Goal: Find contact information: Find contact information

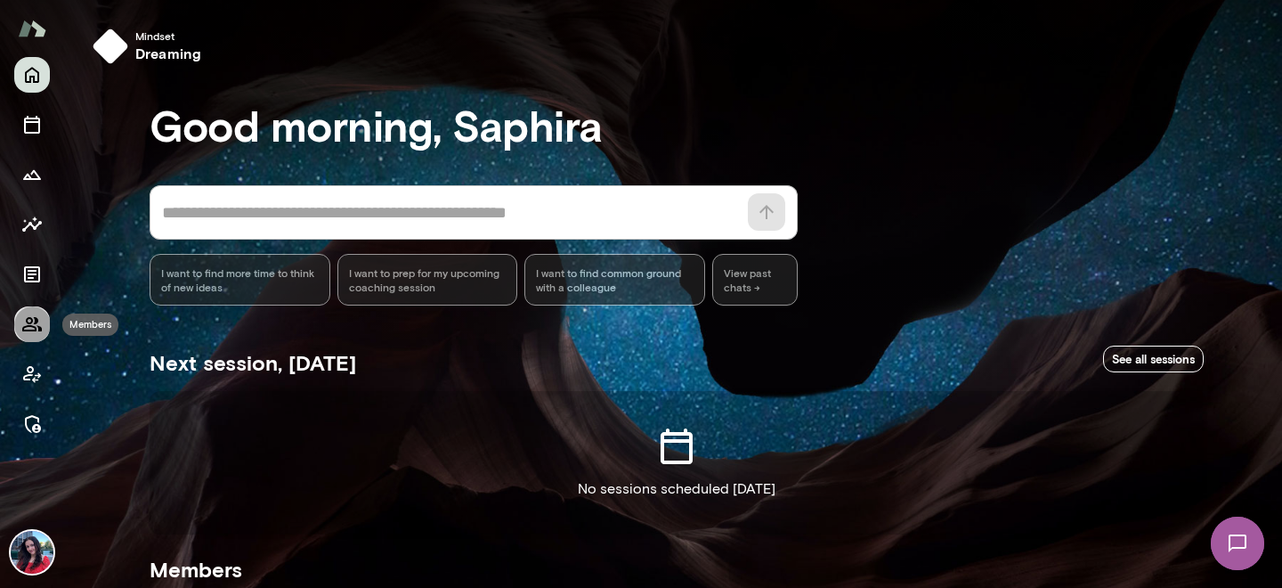
click at [35, 334] on icon "Members" at bounding box center [31, 323] width 21 height 21
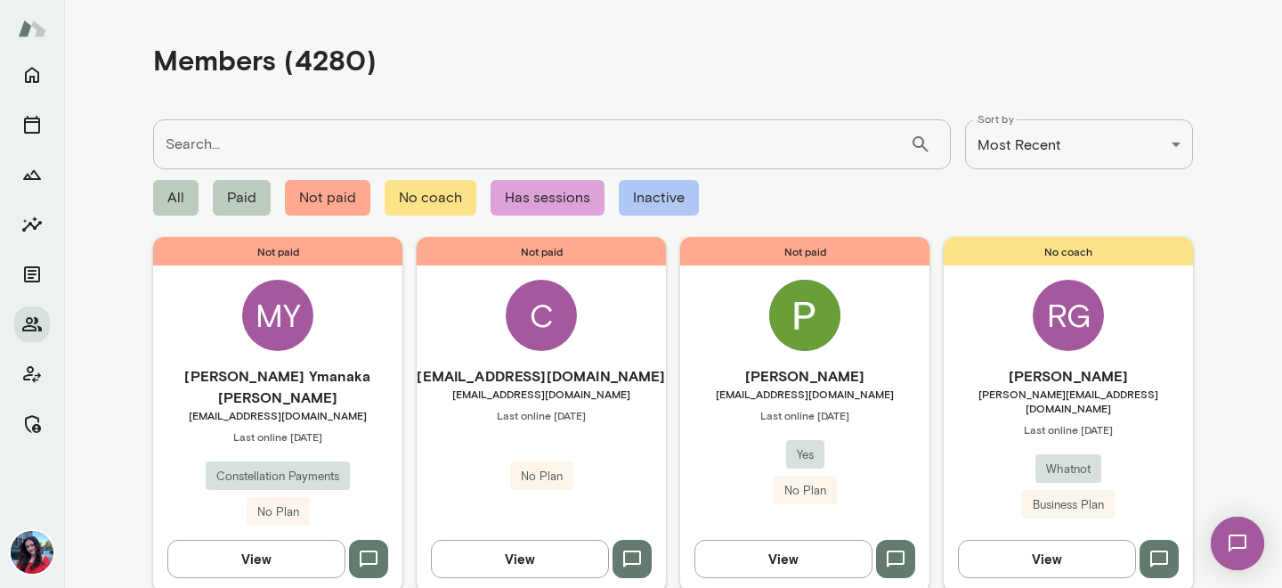
click at [496, 151] on input "Search..." at bounding box center [531, 144] width 757 height 50
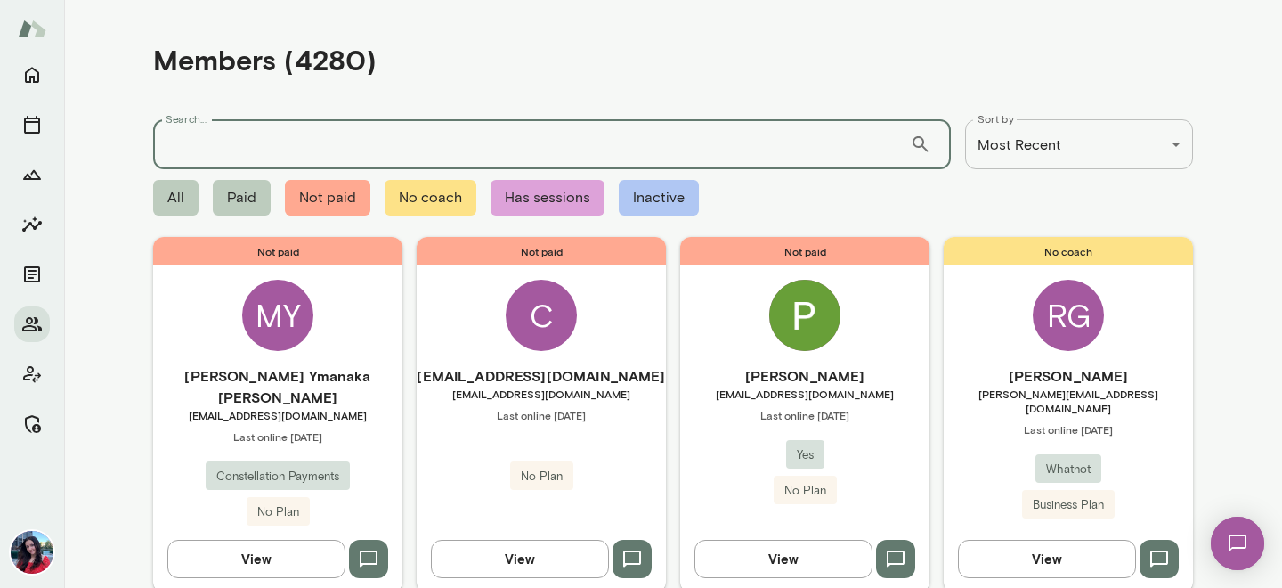
paste input "**********"
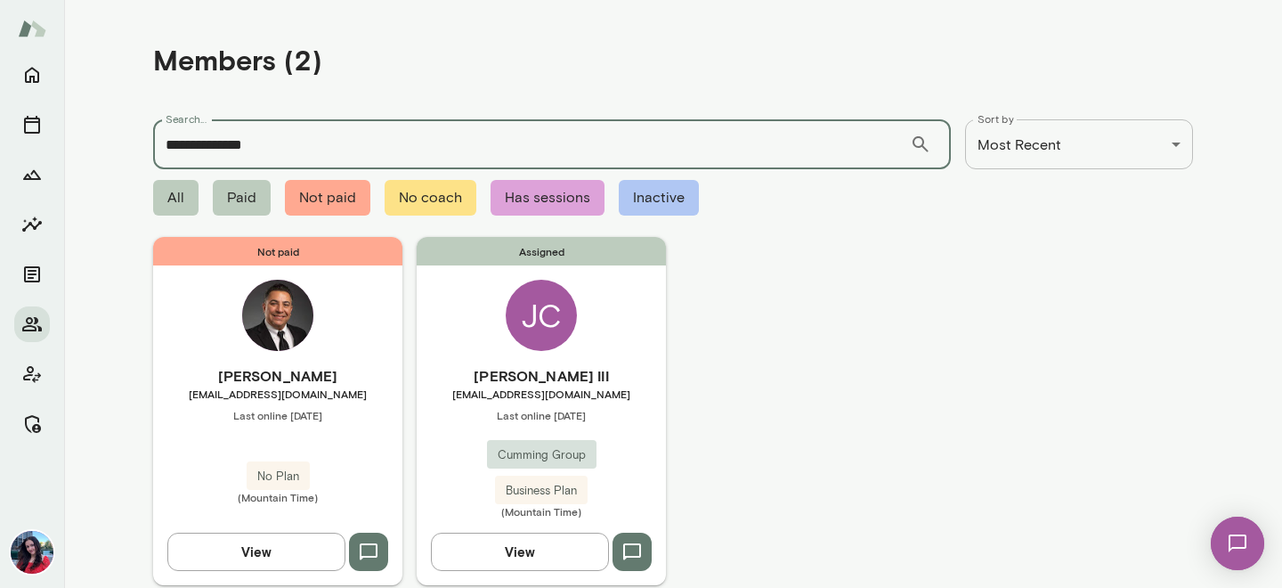
scroll to position [61, 0]
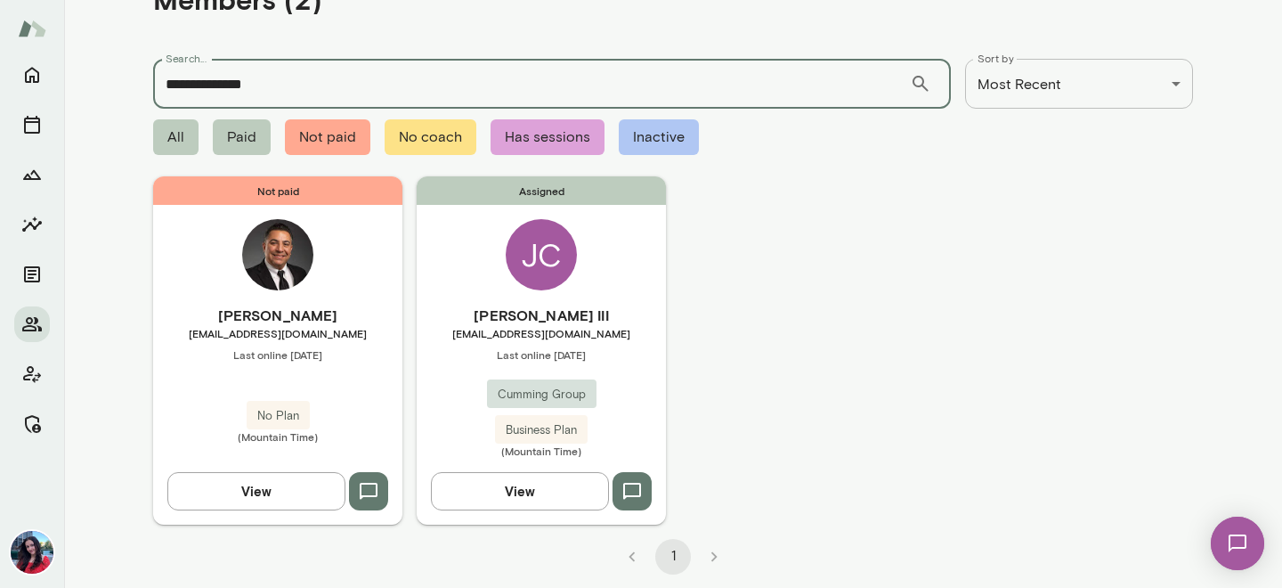
type input "**********"
click at [535, 485] on button "View" at bounding box center [520, 490] width 178 height 37
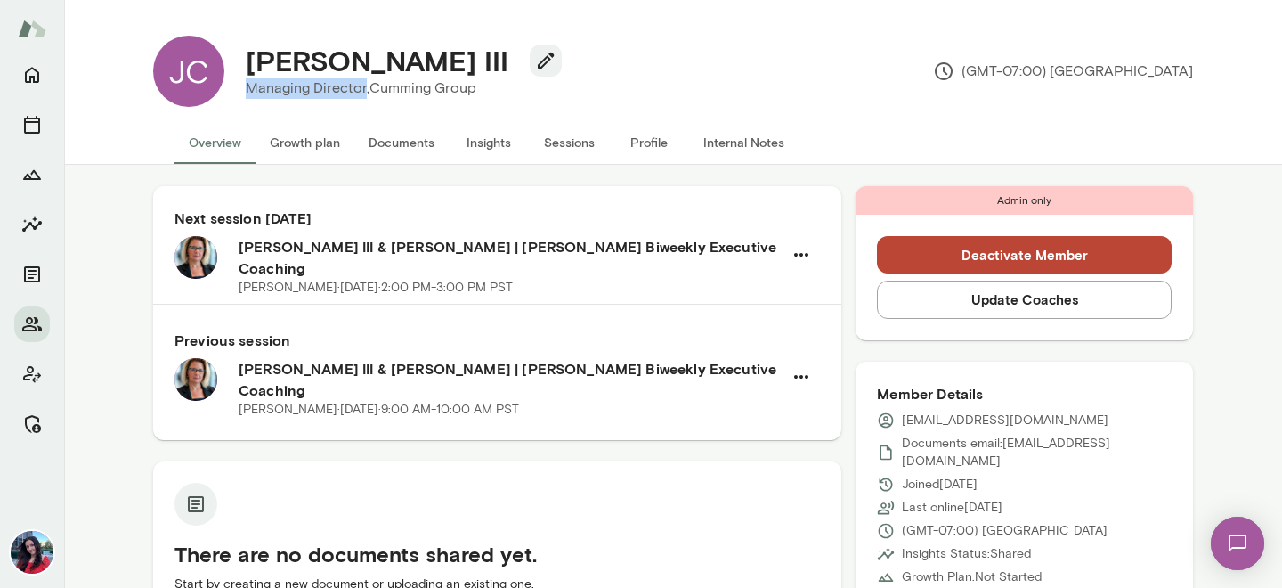
drag, startPoint x: 362, startPoint y: 90, endPoint x: 237, endPoint y: 87, distance: 125.6
click at [237, 87] on div "[PERSON_NAME] III Managing Director, Cumming Group" at bounding box center [396, 71] width 345 height 55
copy p "Managing Director"
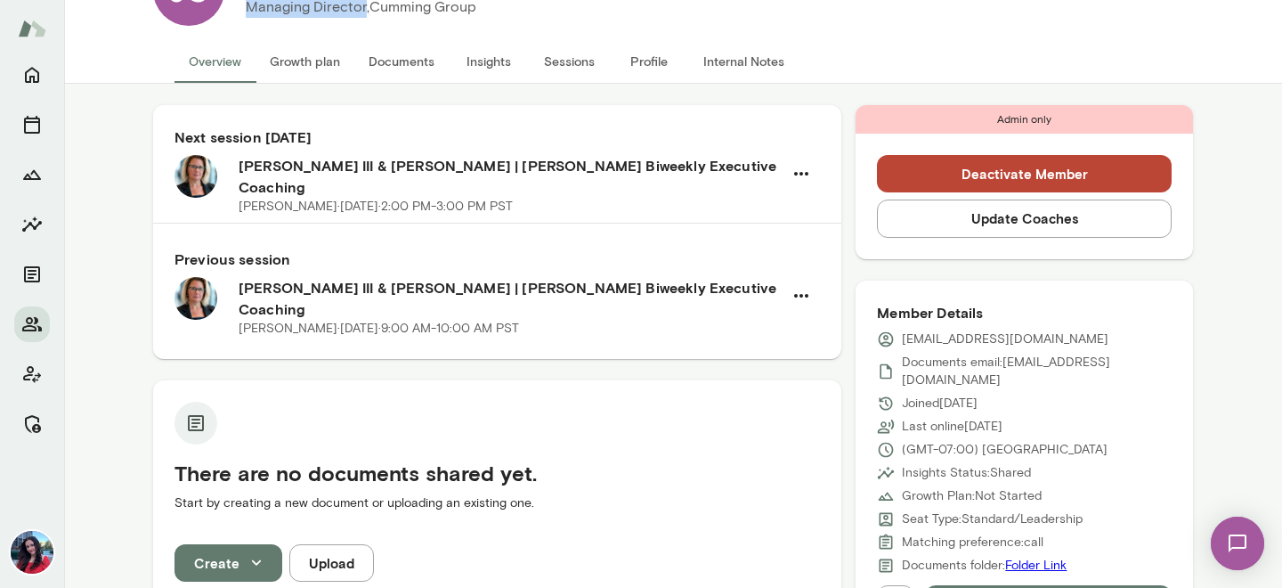
scroll to position [113, 0]
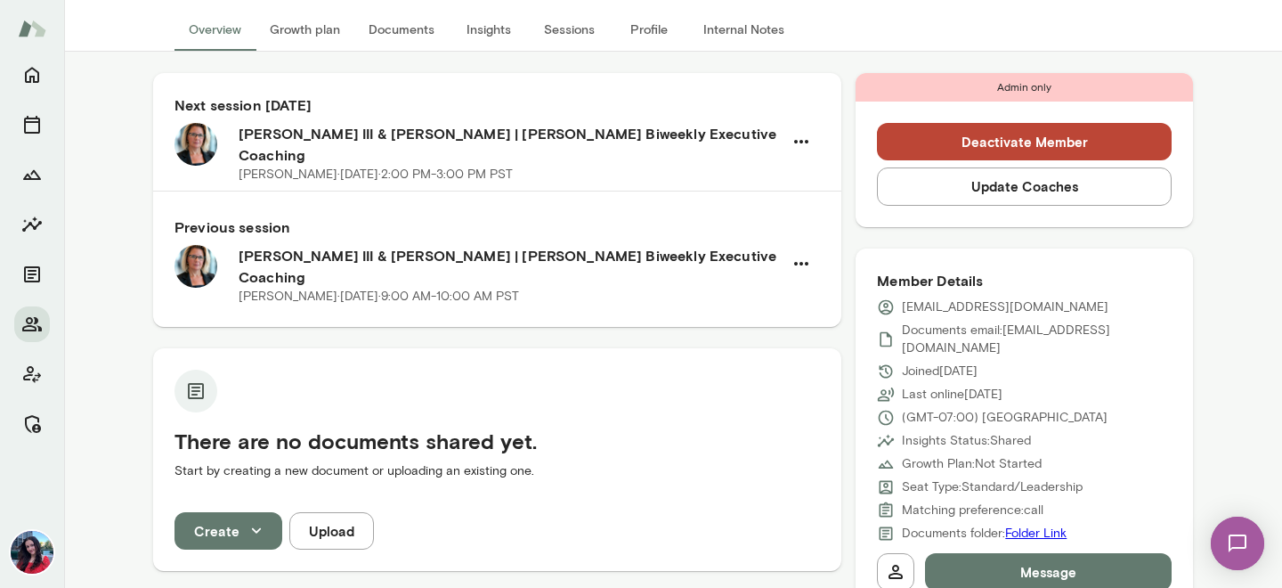
click at [1066, 308] on p "[EMAIL_ADDRESS][DOMAIN_NAME]" at bounding box center [1005, 307] width 207 height 18
copy div "[EMAIL_ADDRESS][DOMAIN_NAME]"
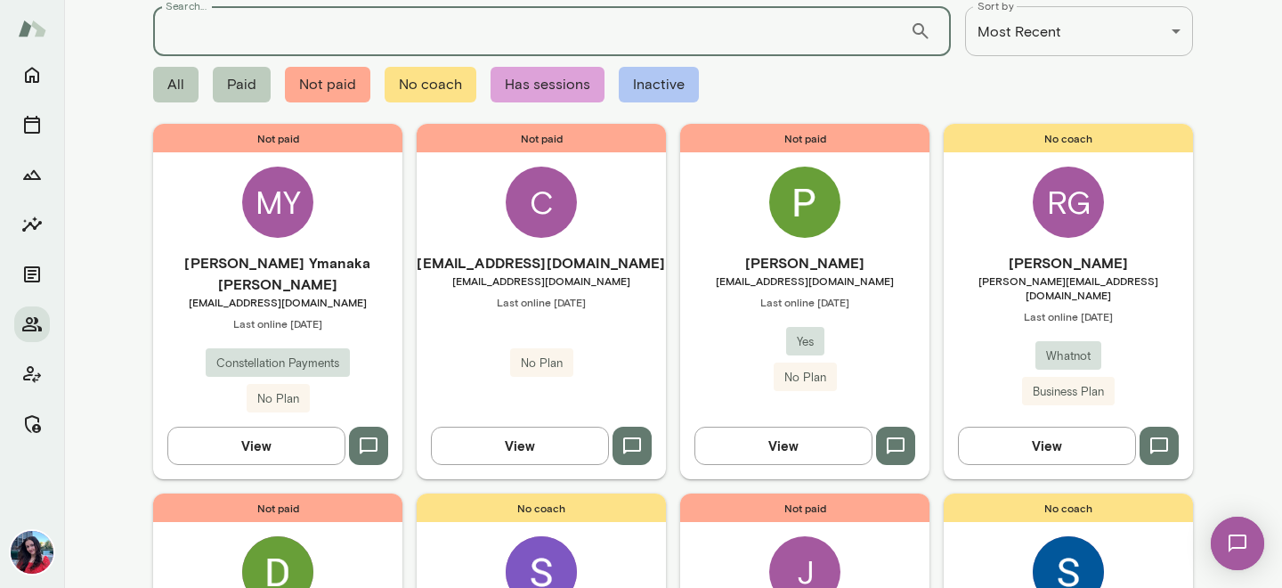
click at [353, 34] on input "Search..." at bounding box center [531, 31] width 757 height 50
type input "*"
paste input "**********"
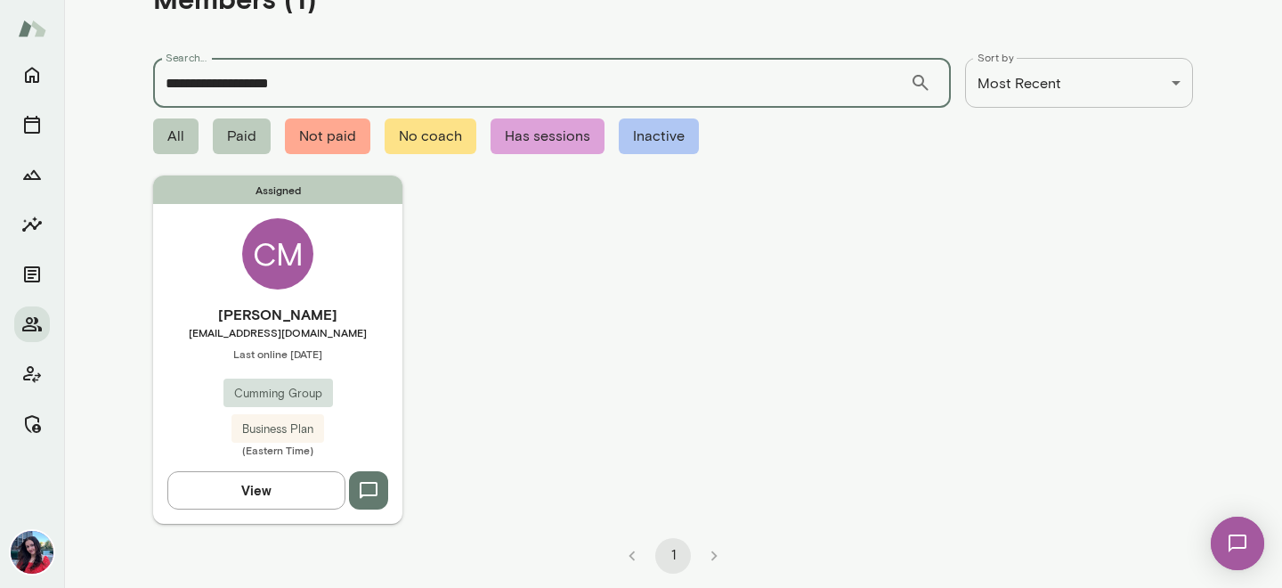
scroll to position [61, 0]
type input "**********"
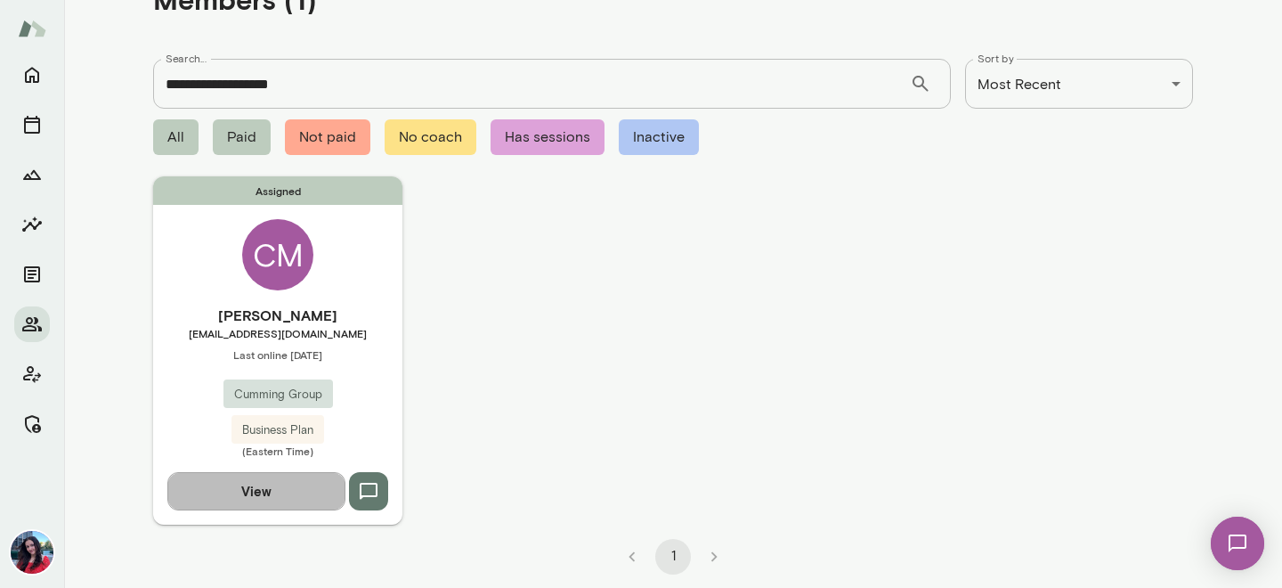
click at [314, 488] on button "View" at bounding box center [256, 490] width 178 height 37
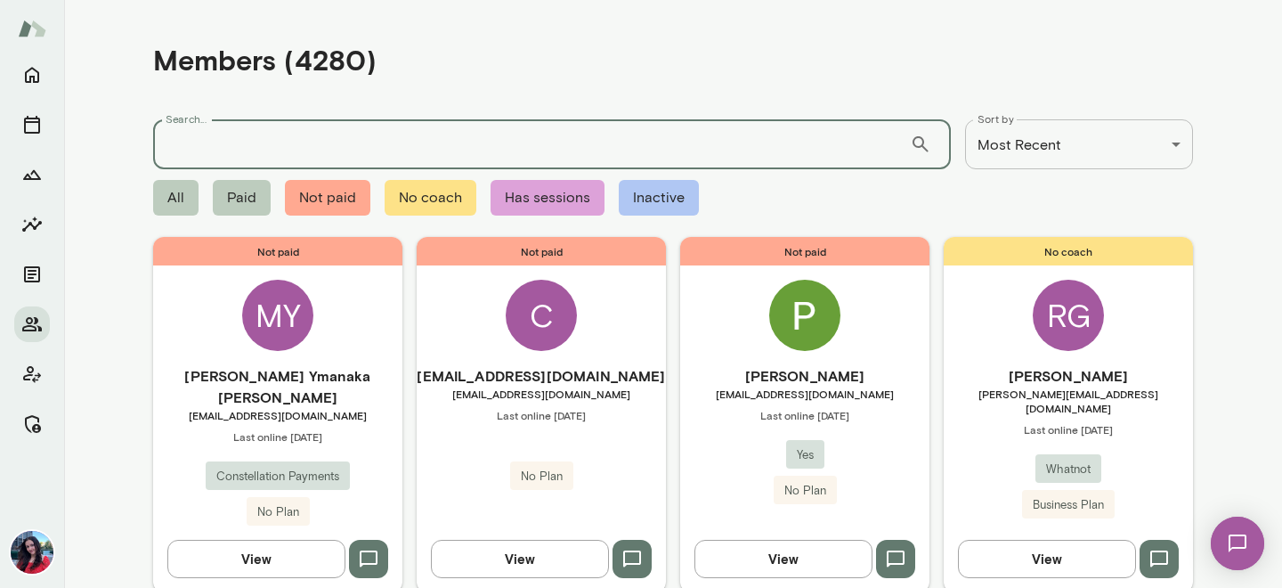
click at [394, 127] on input "Search..." at bounding box center [531, 144] width 757 height 50
paste input "**********"
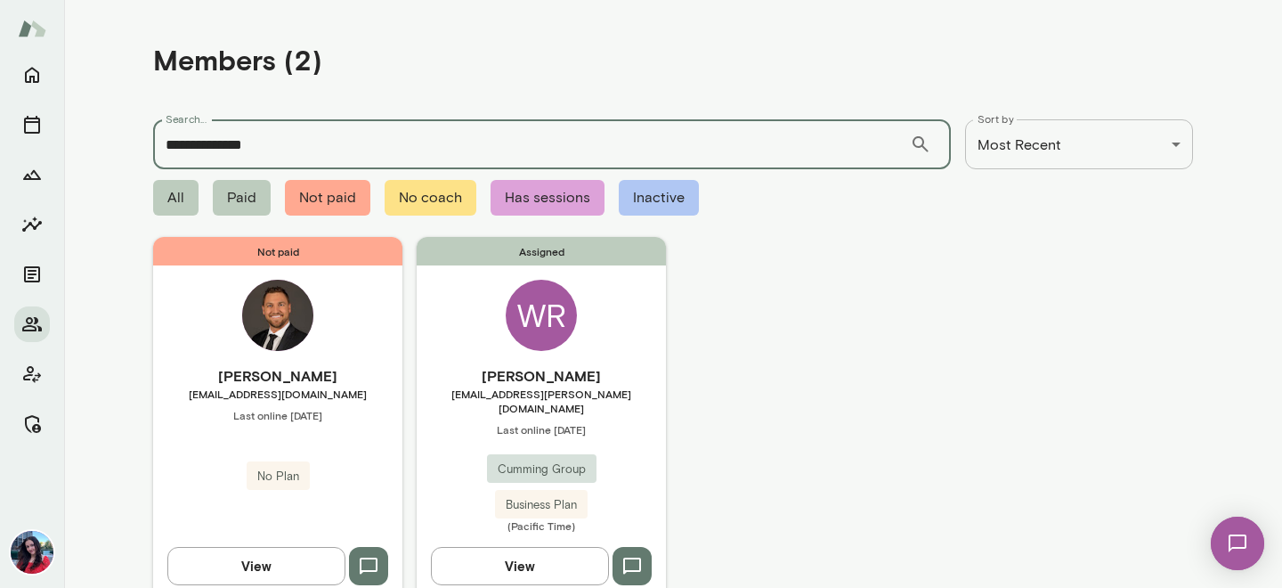
scroll to position [61, 0]
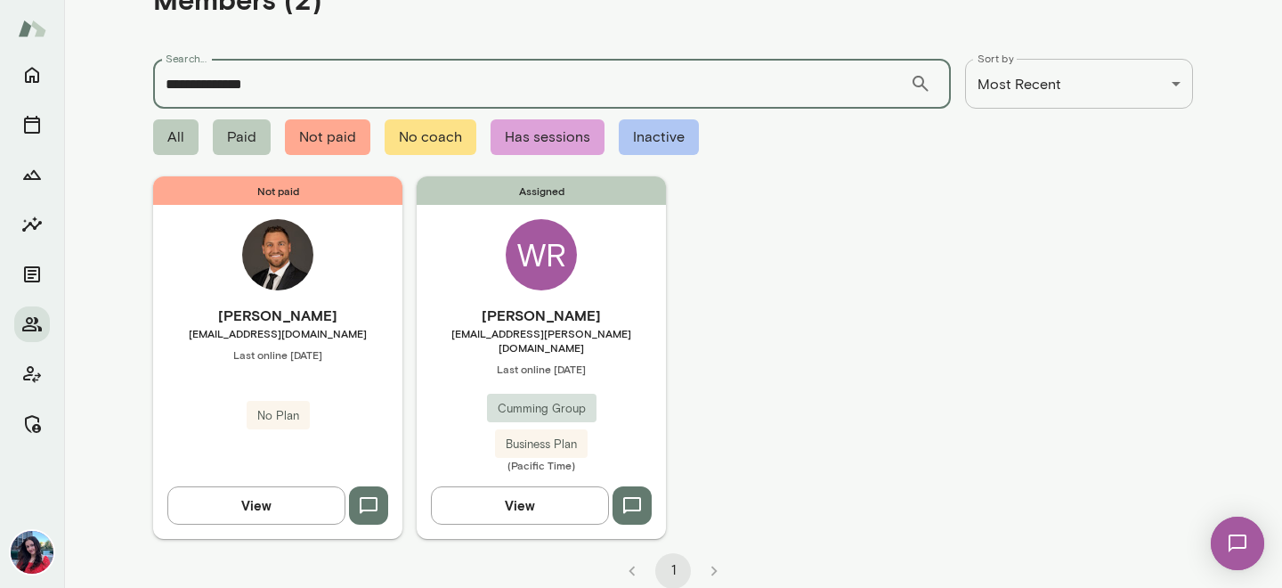
type input "**********"
click at [532, 492] on button "View" at bounding box center [520, 504] width 178 height 37
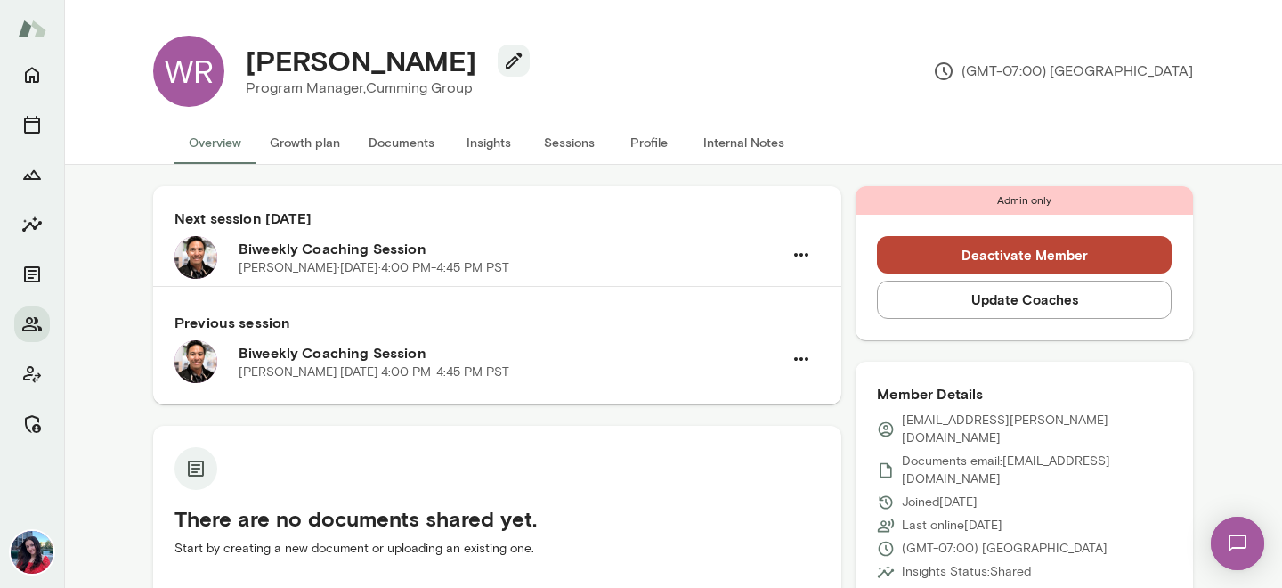
drag, startPoint x: 361, startPoint y: 86, endPoint x: 228, endPoint y: 85, distance: 132.7
click at [228, 85] on div "[PERSON_NAME] Program Manager, Cumming Group" at bounding box center [380, 71] width 313 height 55
copy div "Program Manager"
drag, startPoint x: 238, startPoint y: 269, endPoint x: 317, endPoint y: 273, distance: 79.4
click at [317, 273] on p "[PERSON_NAME][DATE] · 4:00 PM-4:45 PM PST" at bounding box center [374, 268] width 271 height 18
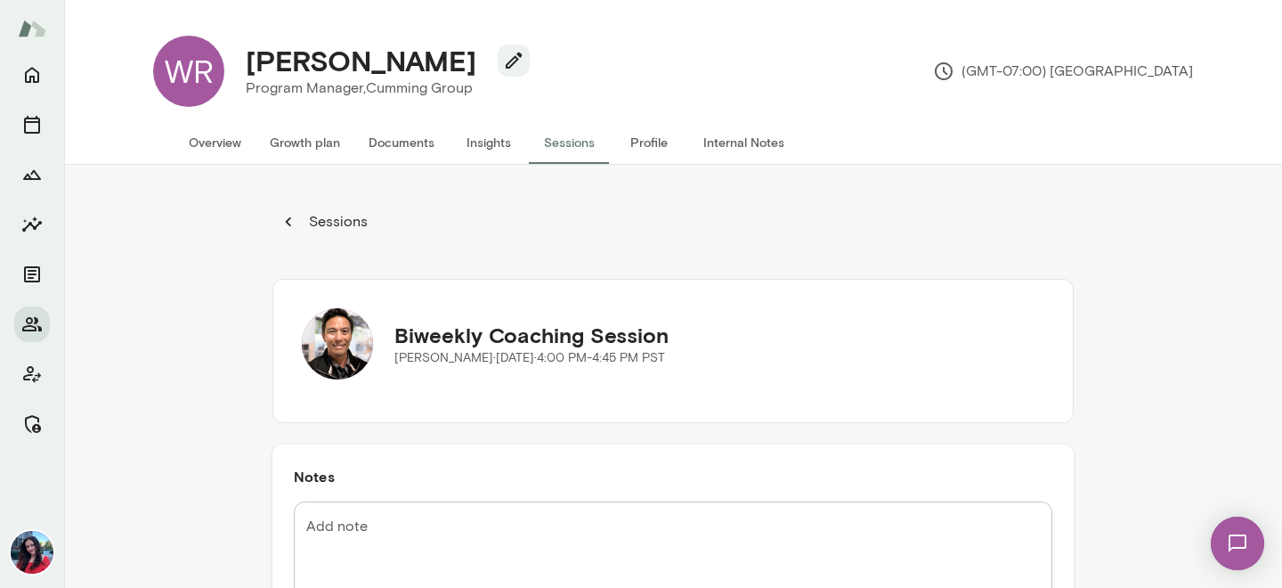
drag, startPoint x: 394, startPoint y: 359, endPoint x: 473, endPoint y: 359, distance: 78.4
click at [473, 359] on p "[PERSON_NAME][DATE] · 4:00 PM-4:45 PM PST" at bounding box center [531, 358] width 274 height 18
copy p "[PERSON_NAME]"
click at [308, 215] on p "Sessions" at bounding box center [336, 221] width 62 height 21
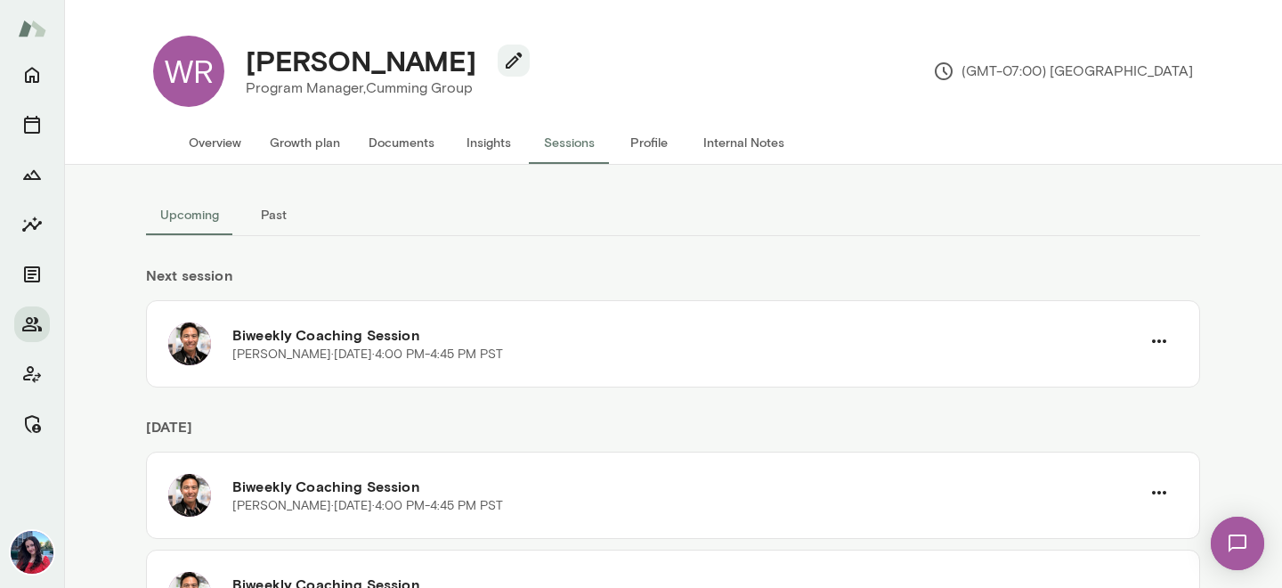
click at [198, 148] on button "Overview" at bounding box center [215, 142] width 81 height 43
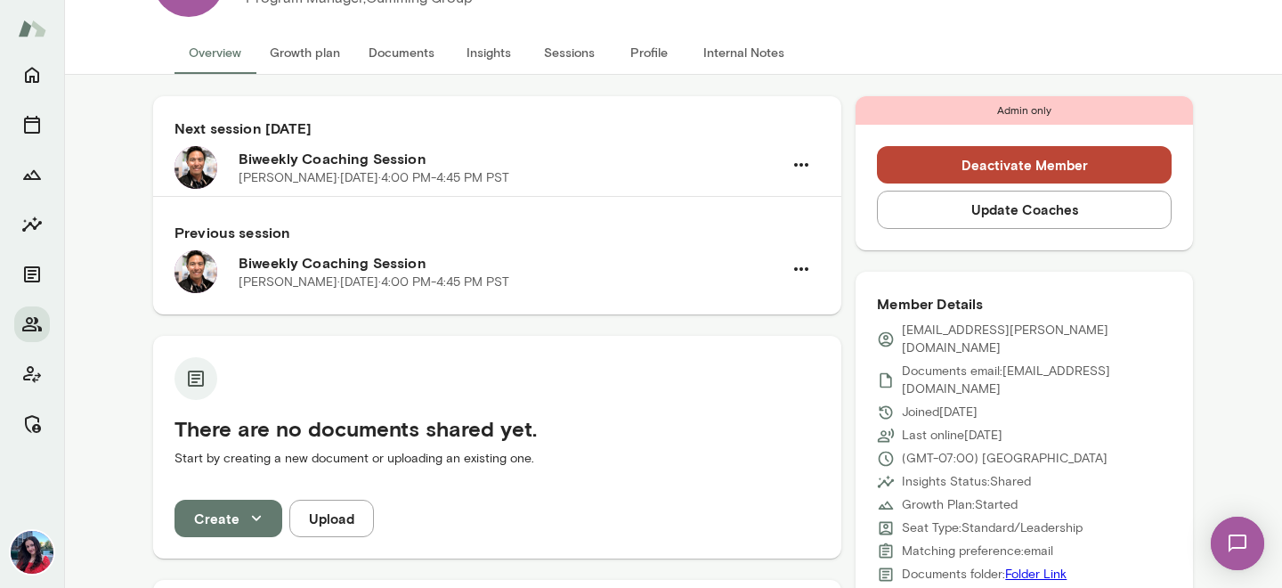
scroll to position [93, 0]
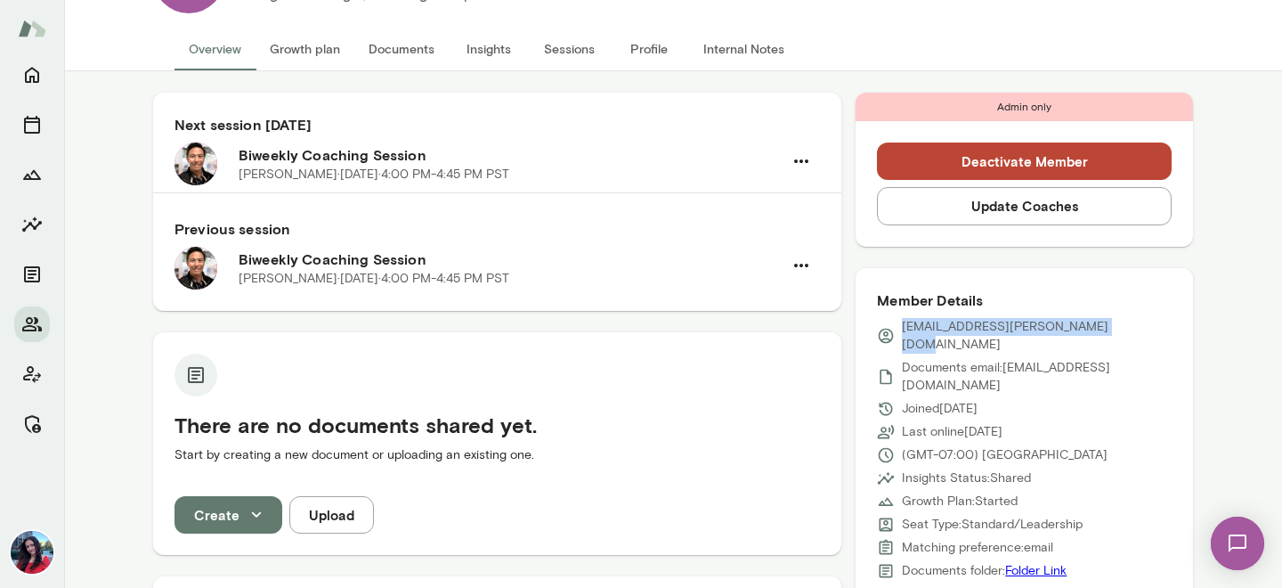
drag, startPoint x: 1127, startPoint y: 329, endPoint x: 896, endPoint y: 331, distance: 231.5
click at [896, 331] on div "[EMAIL_ADDRESS][PERSON_NAME][DOMAIN_NAME]" at bounding box center [1024, 336] width 295 height 36
copy p "[EMAIL_ADDRESS][PERSON_NAME][DOMAIN_NAME]"
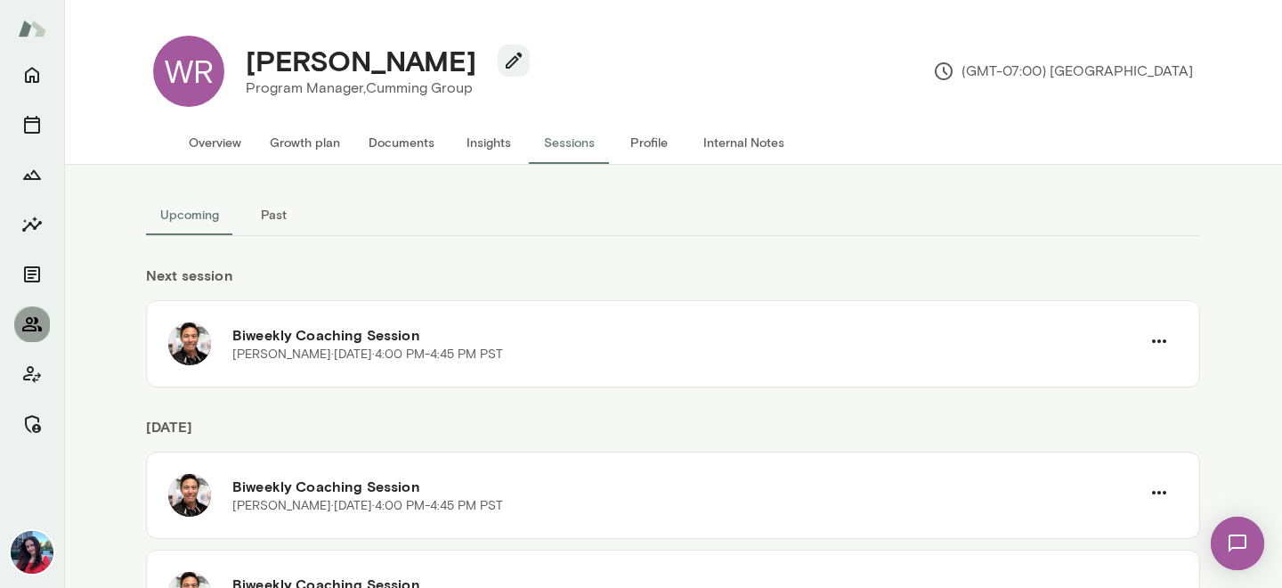
click at [37, 325] on icon "Members" at bounding box center [31, 323] width 21 height 21
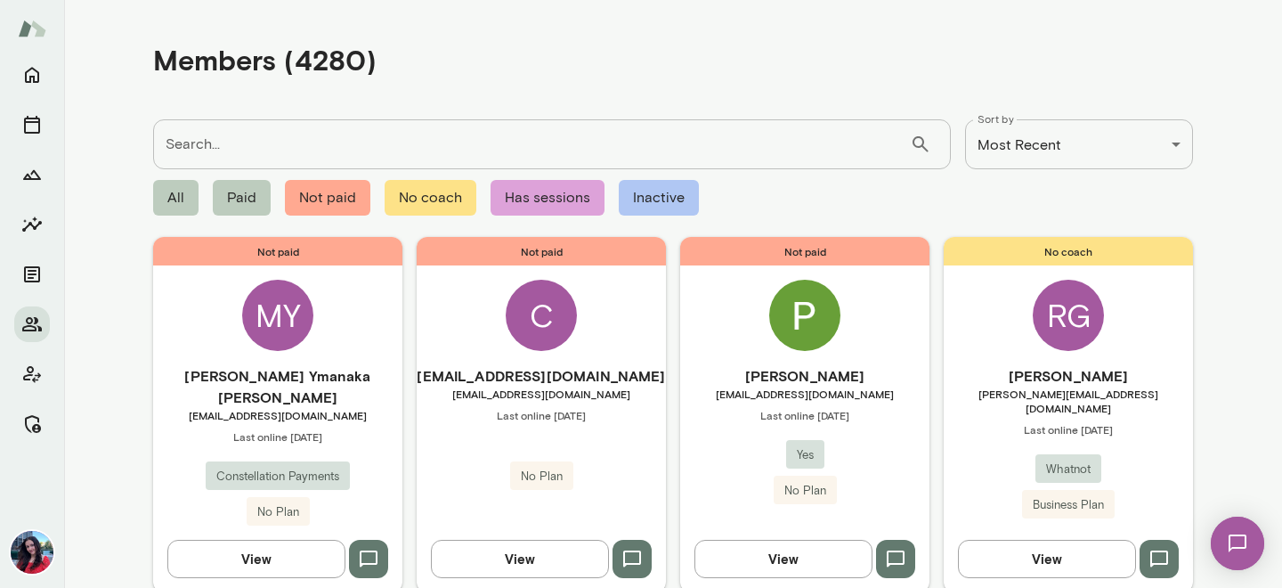
click at [331, 143] on input "Search..." at bounding box center [531, 144] width 757 height 50
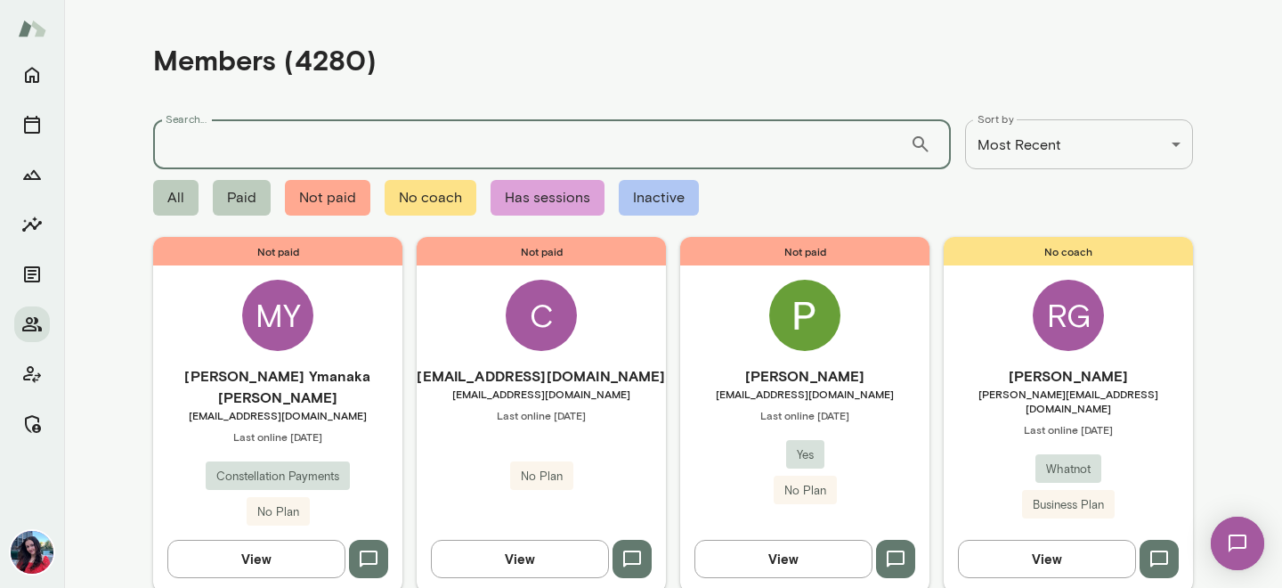
paste input "**********"
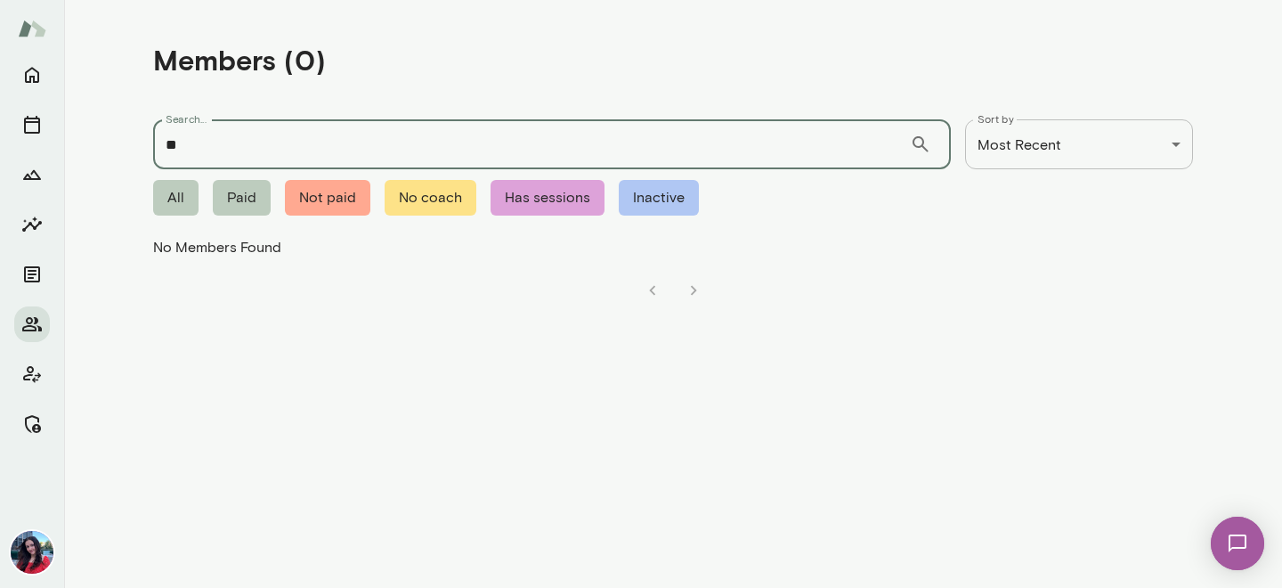
type input "*"
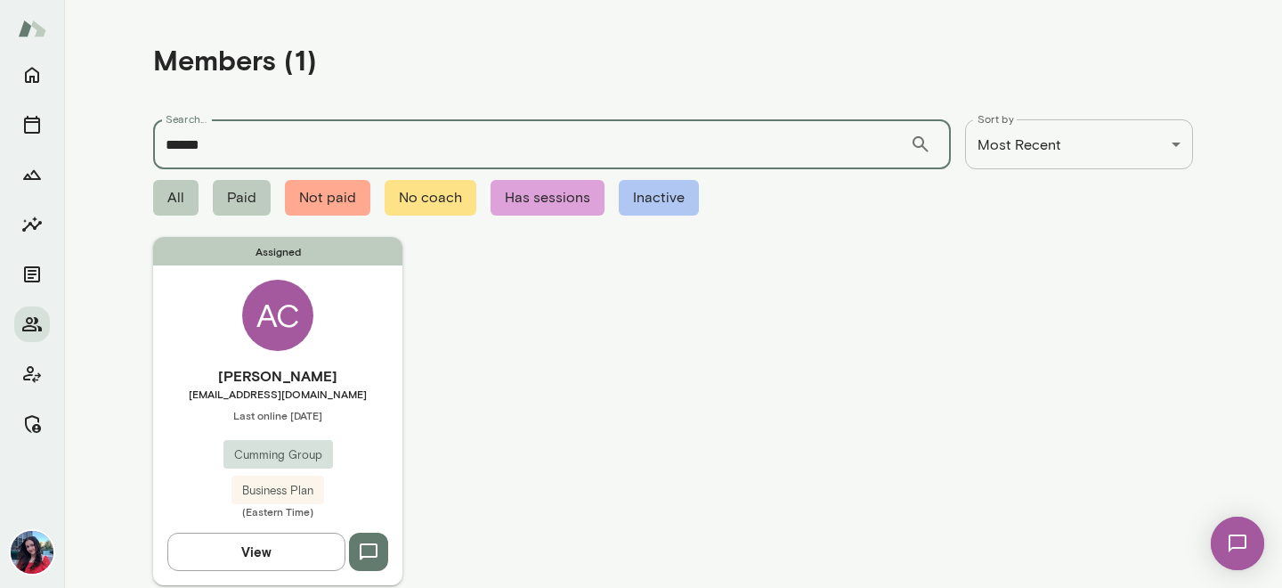
scroll to position [61, 0]
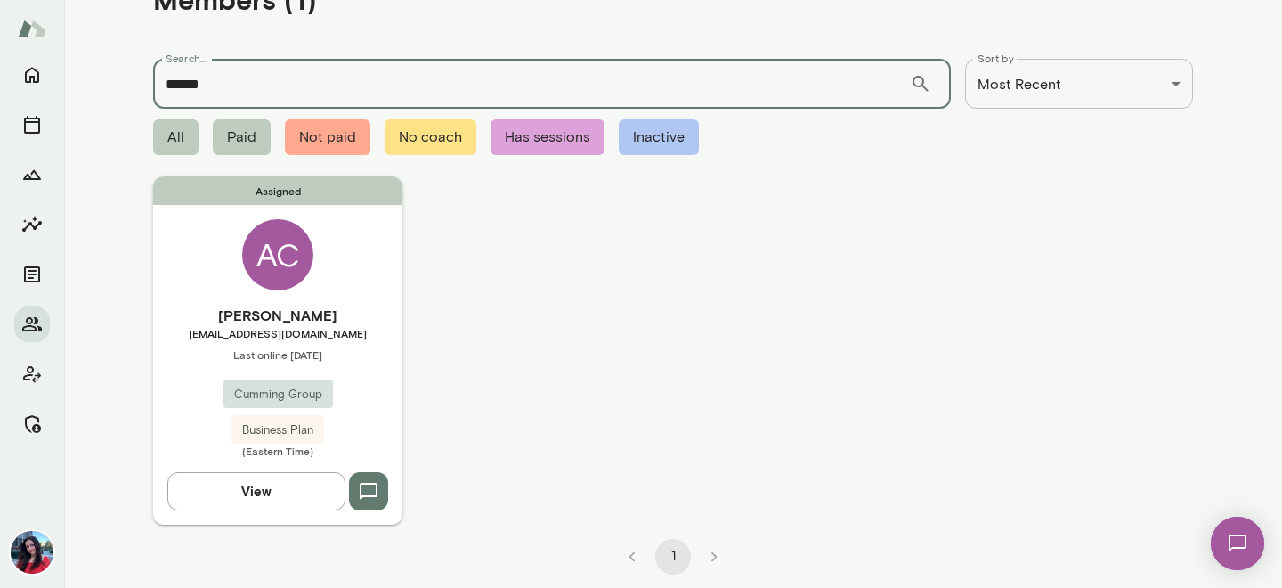
type input "******"
click at [288, 503] on button "View" at bounding box center [256, 490] width 178 height 37
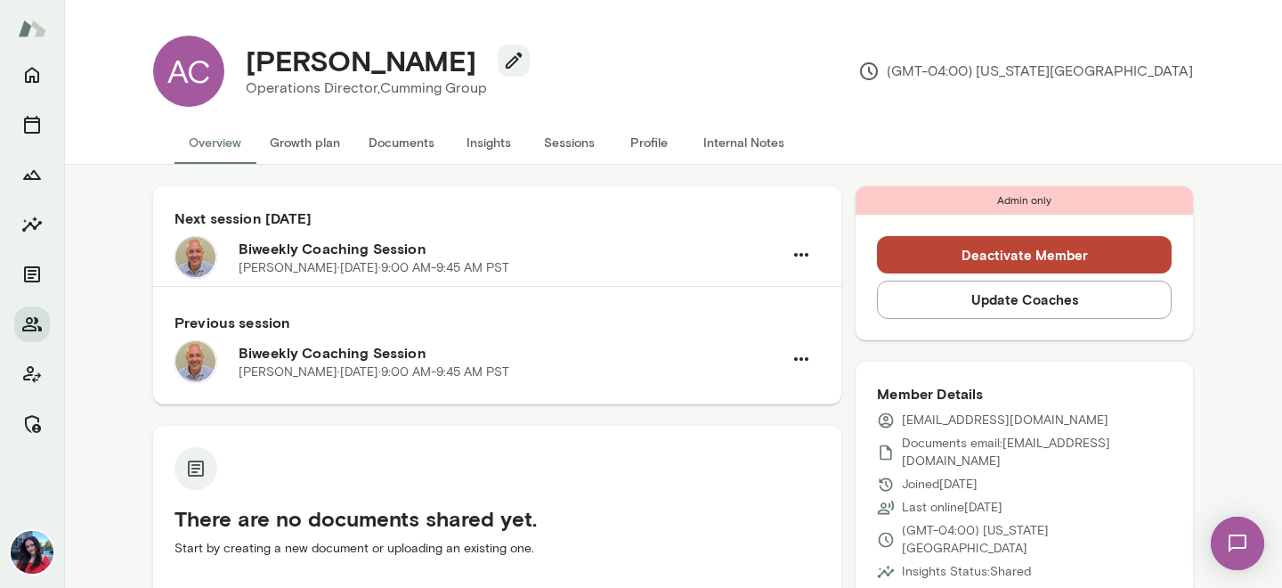
drag, startPoint x: 373, startPoint y: 86, endPoint x: 228, endPoint y: 92, distance: 145.2
click at [228, 92] on div "[PERSON_NAME] Operations Director, Cumming Group" at bounding box center [380, 71] width 313 height 55
click at [362, 71] on h4 "[PERSON_NAME]" at bounding box center [361, 61] width 231 height 34
drag, startPoint x: 371, startPoint y: 88, endPoint x: 235, endPoint y: 93, distance: 136.3
click at [235, 92] on div "[PERSON_NAME] Operations Director, Cumming Group" at bounding box center [380, 71] width 313 height 55
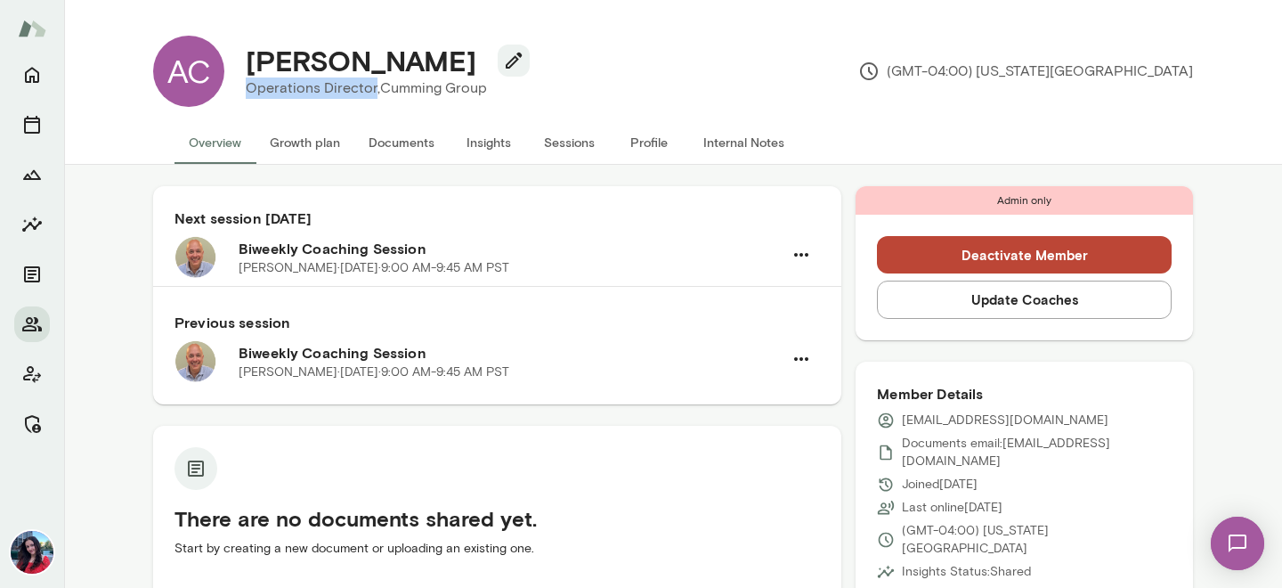
copy p "Operations Director"
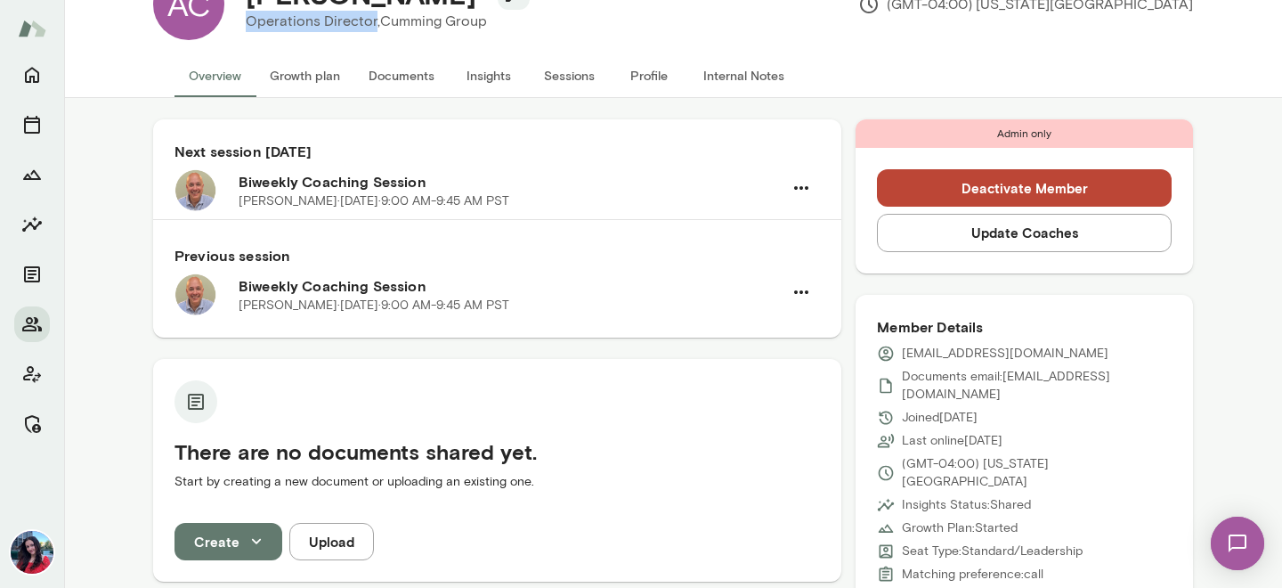
scroll to position [98, 0]
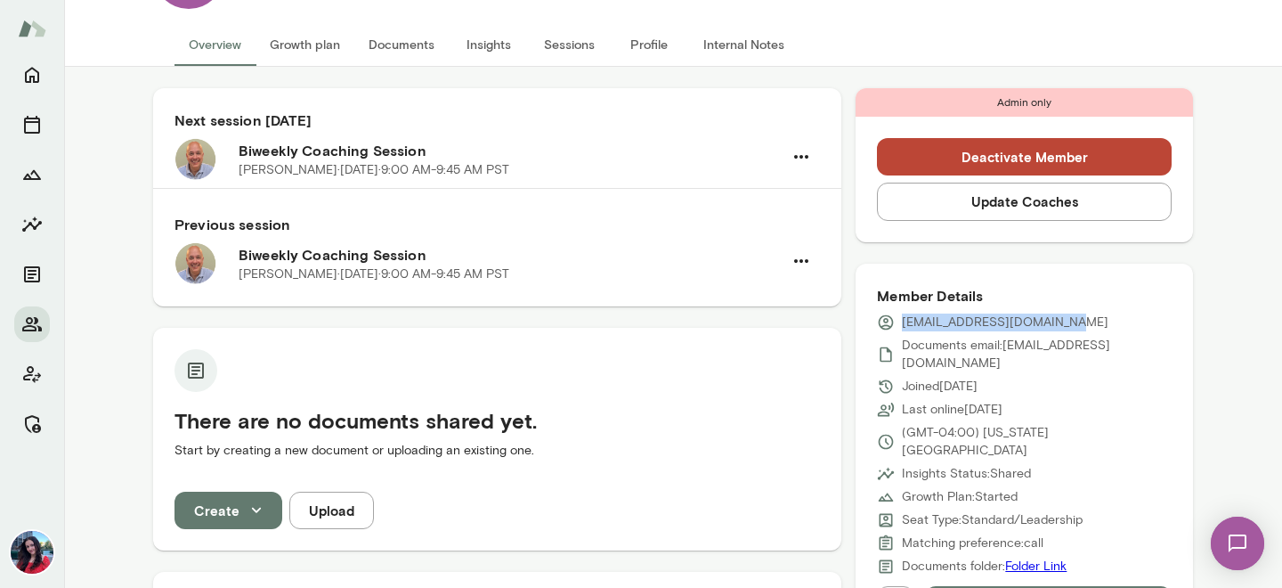
drag, startPoint x: 1102, startPoint y: 321, endPoint x: 890, endPoint y: 322, distance: 211.9
click at [890, 322] on div "[EMAIL_ADDRESS][DOMAIN_NAME]" at bounding box center [1024, 322] width 295 height 18
copy p "[EMAIL_ADDRESS][DOMAIN_NAME]"
